Goal: Information Seeking & Learning: Learn about a topic

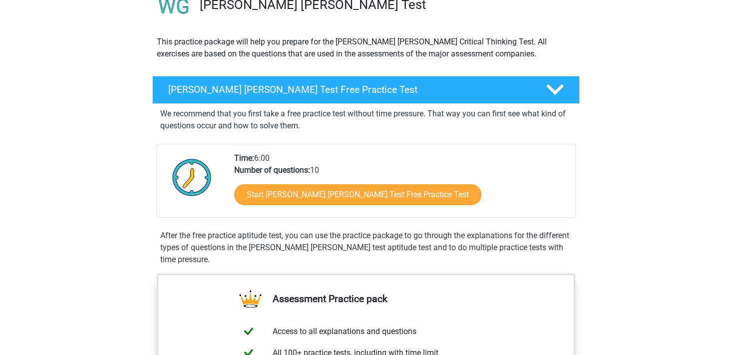
scroll to position [98, 0]
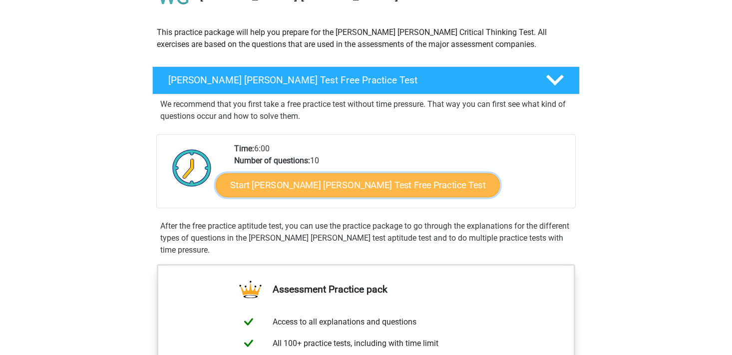
click at [298, 177] on link "Start [PERSON_NAME] [PERSON_NAME] Test Free Practice Test" at bounding box center [358, 185] width 284 height 24
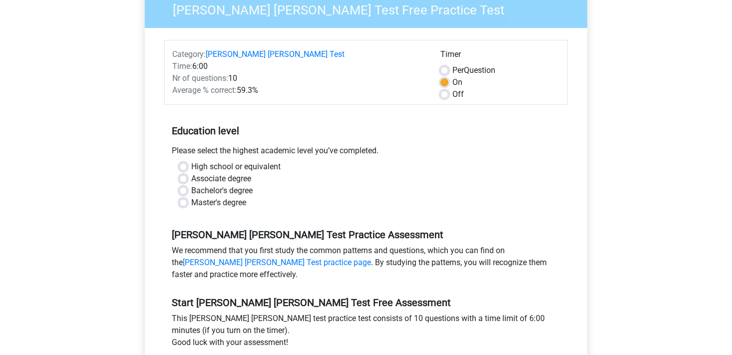
scroll to position [102, 0]
click at [226, 160] on label "High school or equivalent" at bounding box center [235, 166] width 89 height 12
click at [187, 160] on input "High school or equivalent" at bounding box center [183, 165] width 8 height 10
radio input "true"
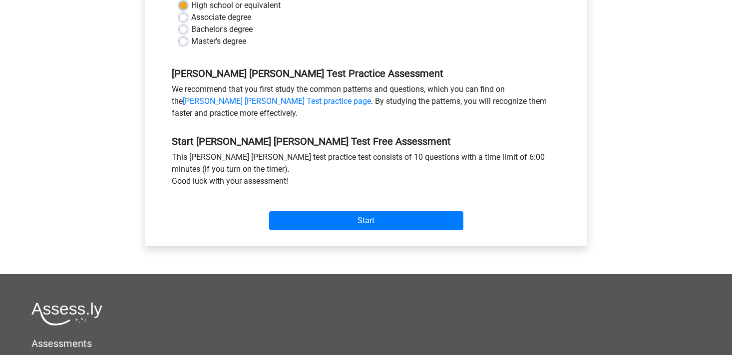
scroll to position [272, 0]
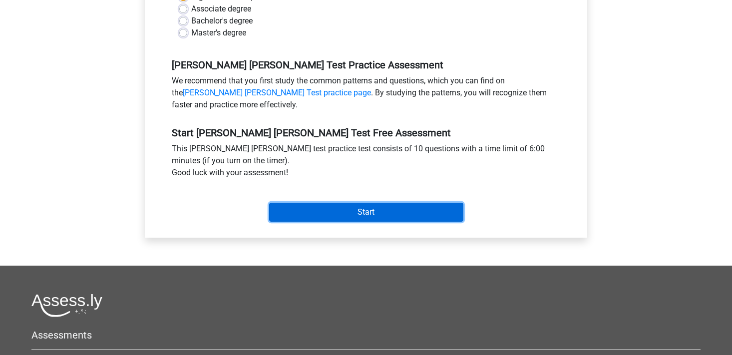
click at [326, 203] on input "Start" at bounding box center [366, 212] width 194 height 19
